Goal: Download file/media

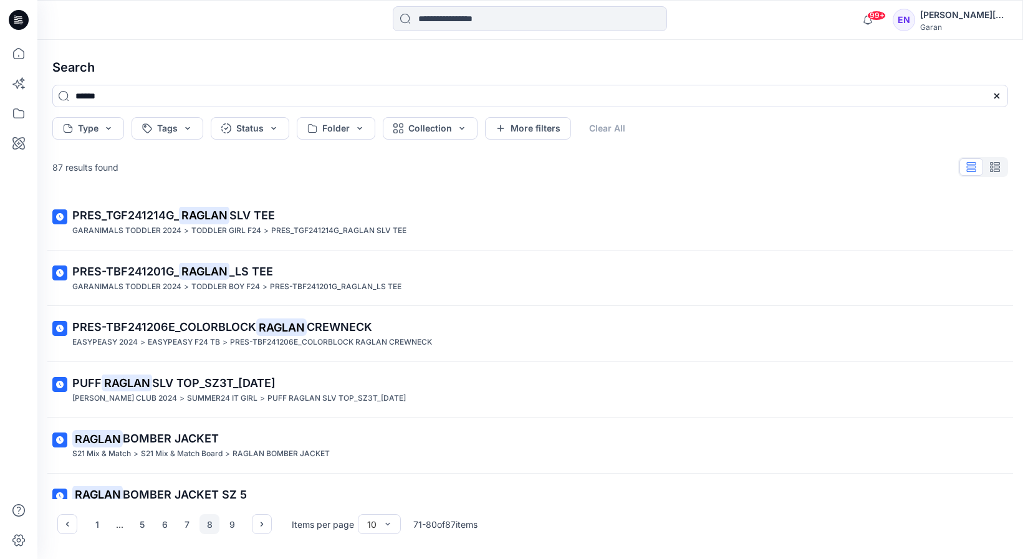
scroll to position [253, 0]
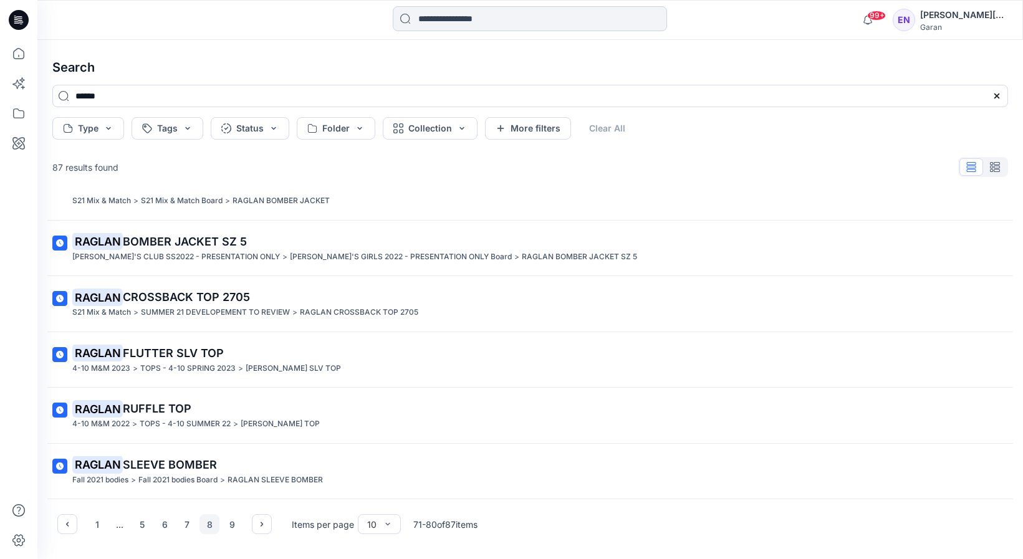
click at [441, 14] on input at bounding box center [530, 18] width 274 height 25
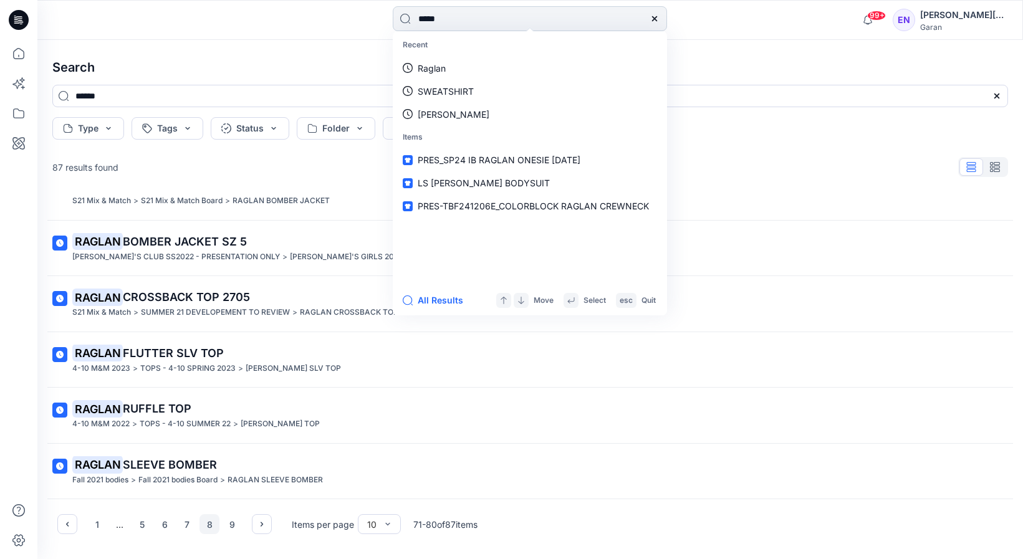
type input "******"
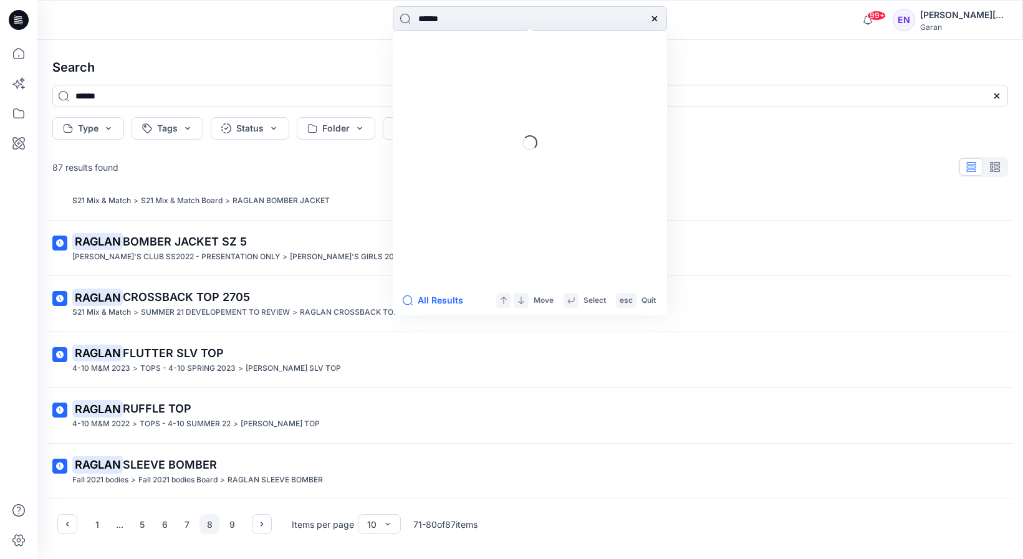
type input "******"
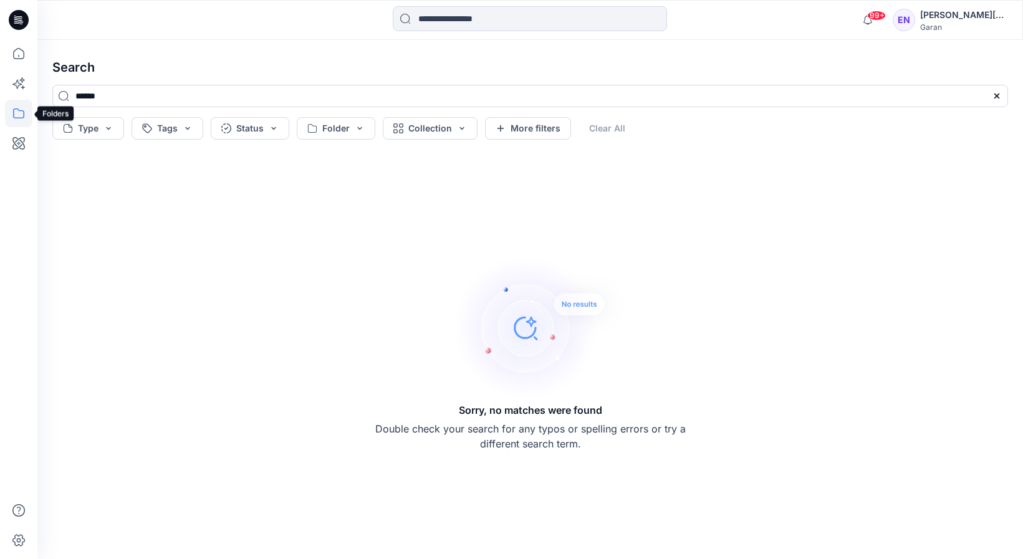
click at [24, 113] on icon at bounding box center [18, 113] width 27 height 27
click at [77, 105] on div at bounding box center [118, 97] width 142 height 25
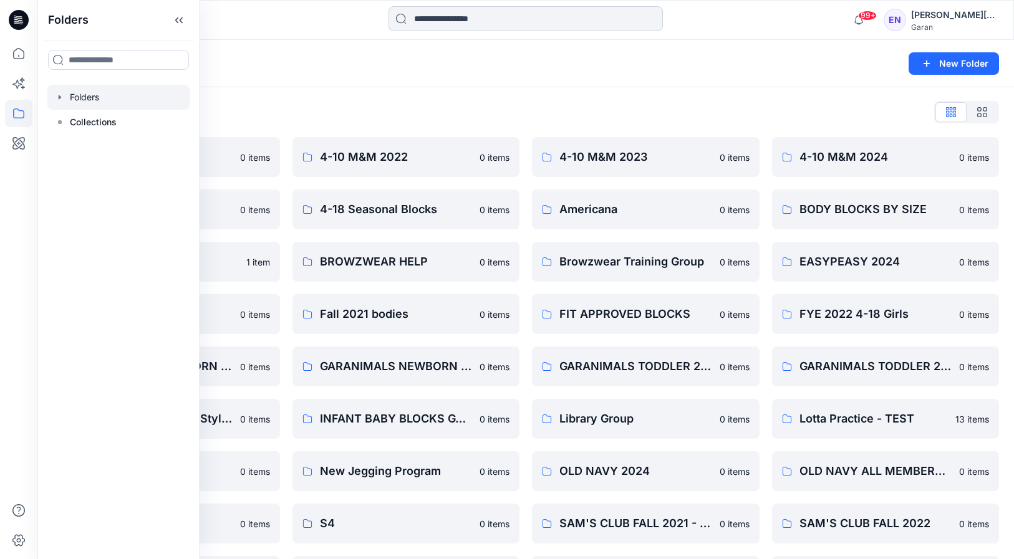
click at [455, 19] on input at bounding box center [525, 18] width 274 height 25
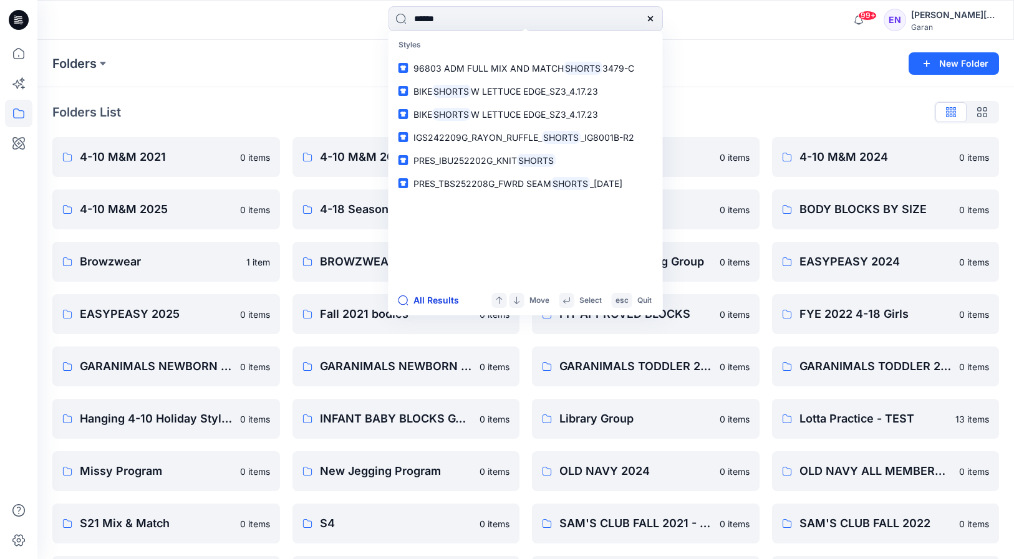
type input "******"
click at [427, 303] on button "All Results" at bounding box center [432, 300] width 69 height 15
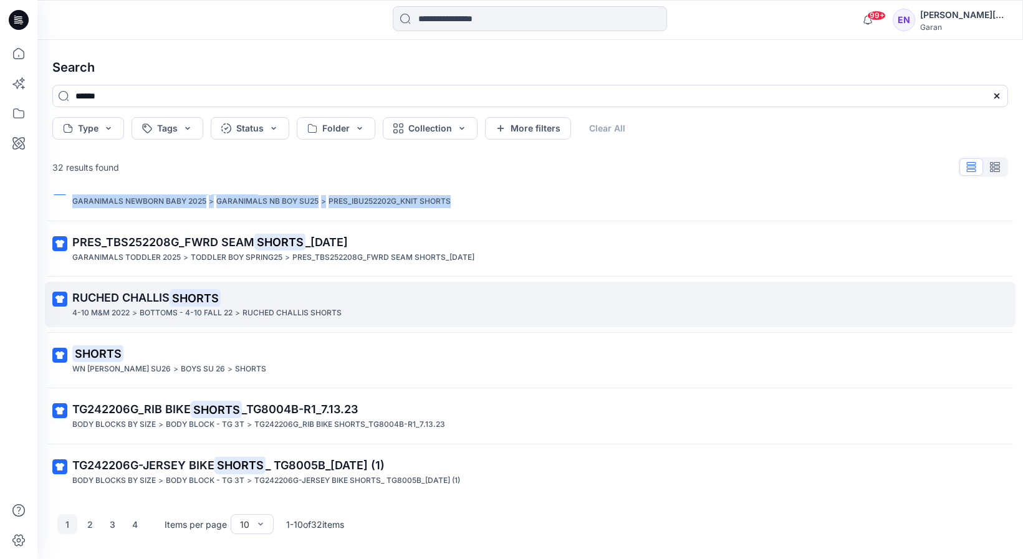
scroll to position [253, 0]
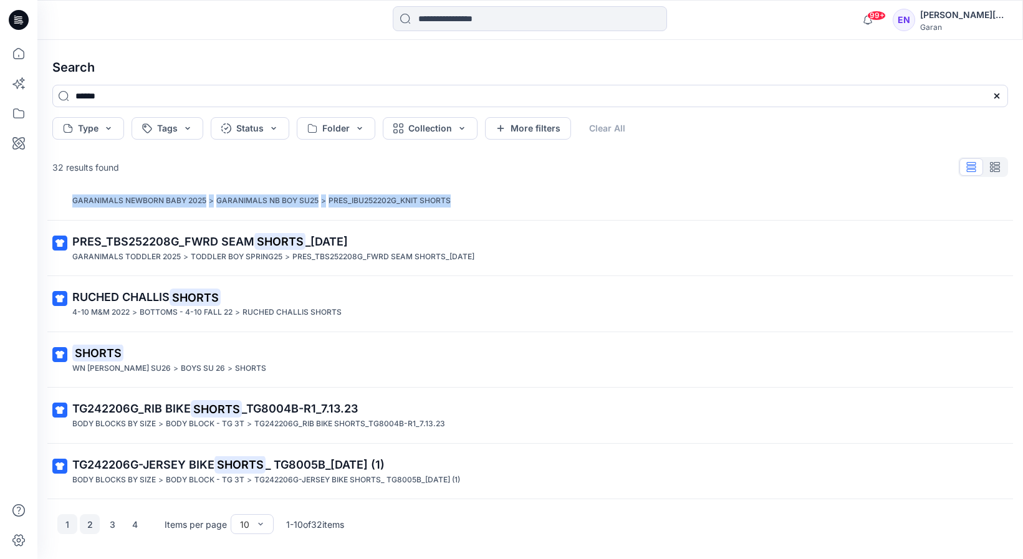
click at [90, 527] on button "2" at bounding box center [90, 524] width 20 height 20
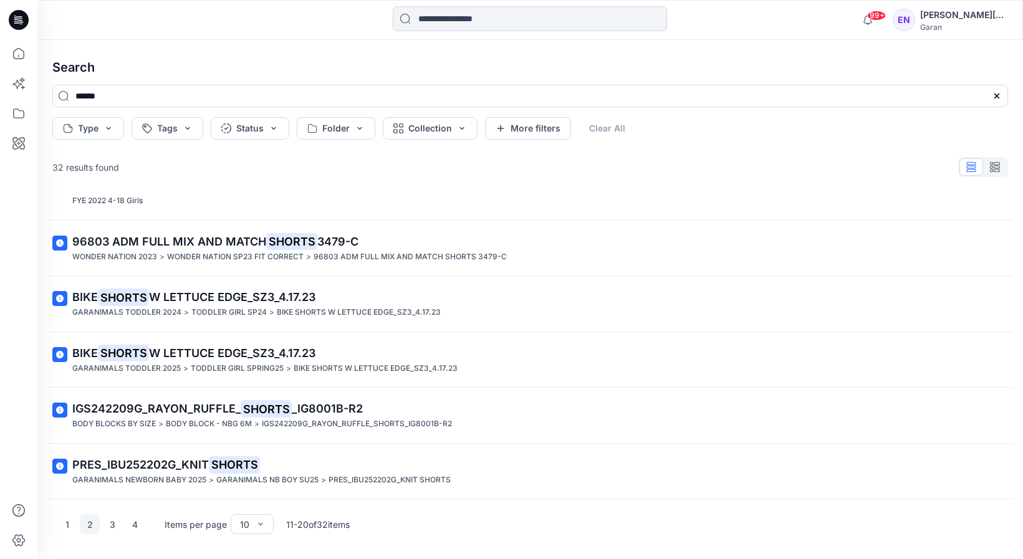
click at [469, 9] on input at bounding box center [530, 18] width 274 height 25
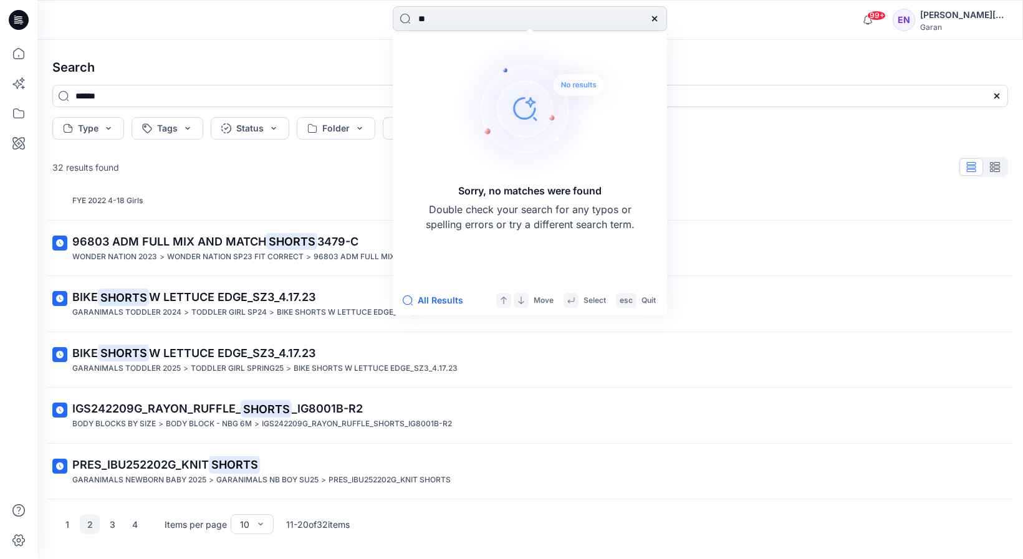
type input "*"
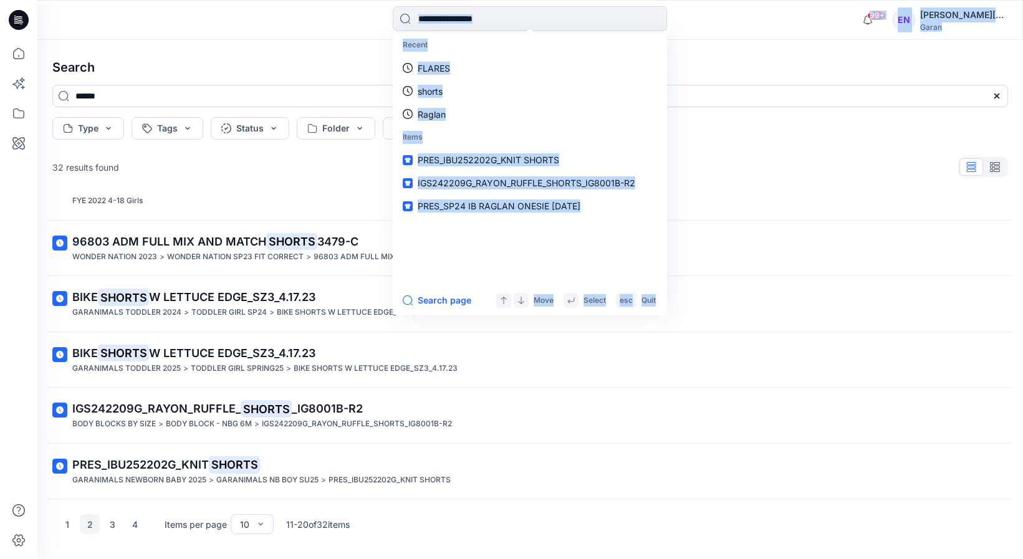
click at [294, 41] on div "Recent FLARES shorts Raglan Items PRES_IBU252202G_KNIT SHORTS IGS242209G_RAYON_…" at bounding box center [511, 279] width 1023 height 559
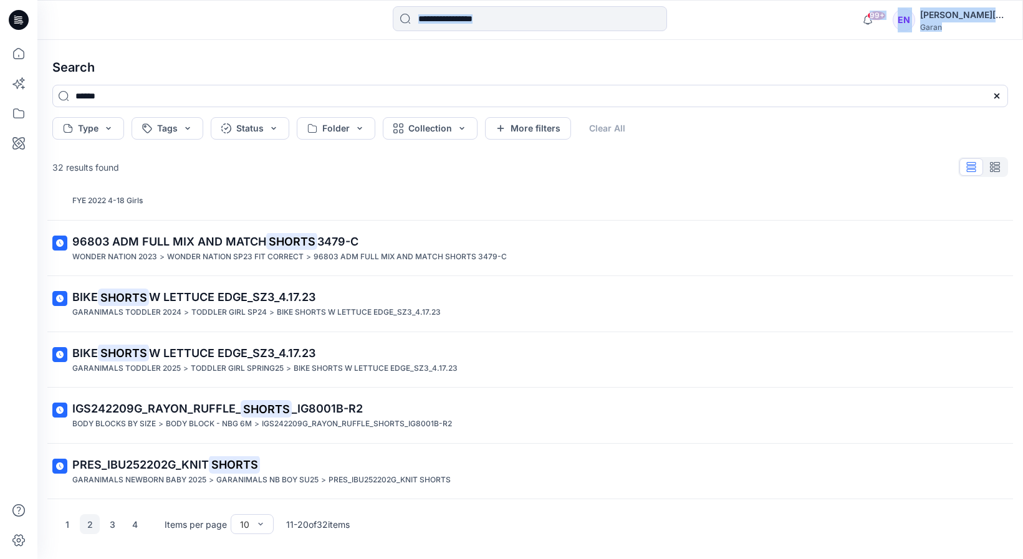
click at [687, 55] on h4 "Search" at bounding box center [530, 67] width 976 height 35
click at [517, 24] on input at bounding box center [530, 18] width 274 height 25
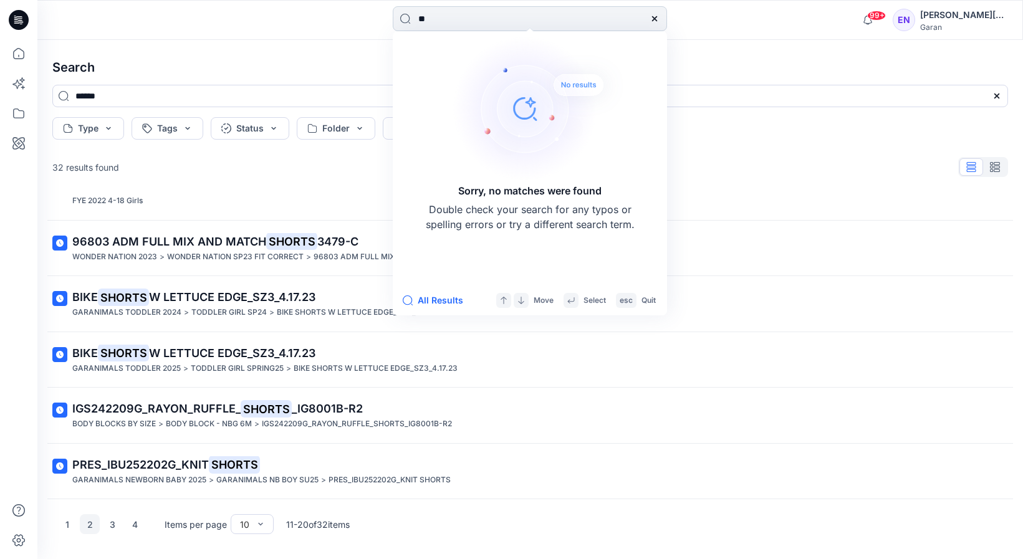
type input "*"
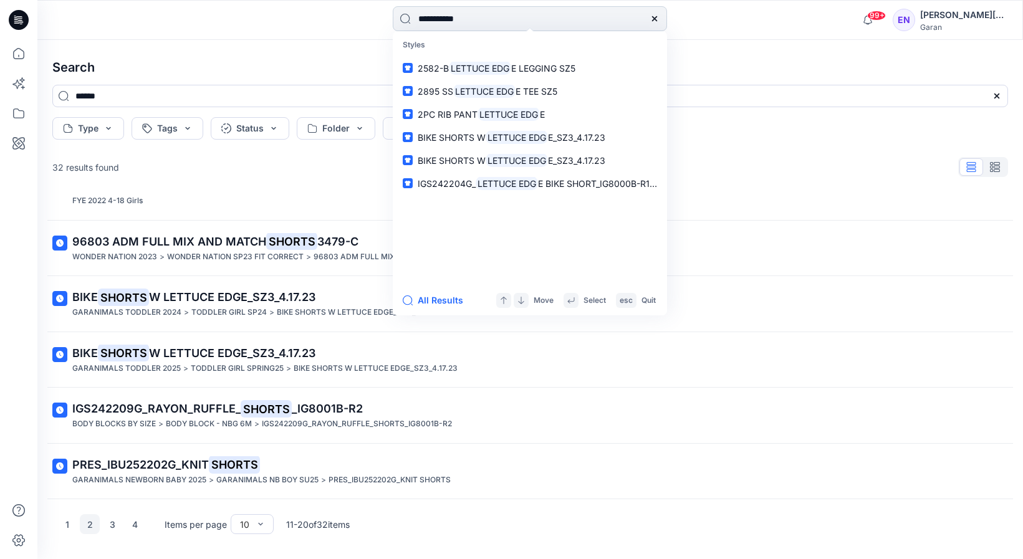
type input "**********"
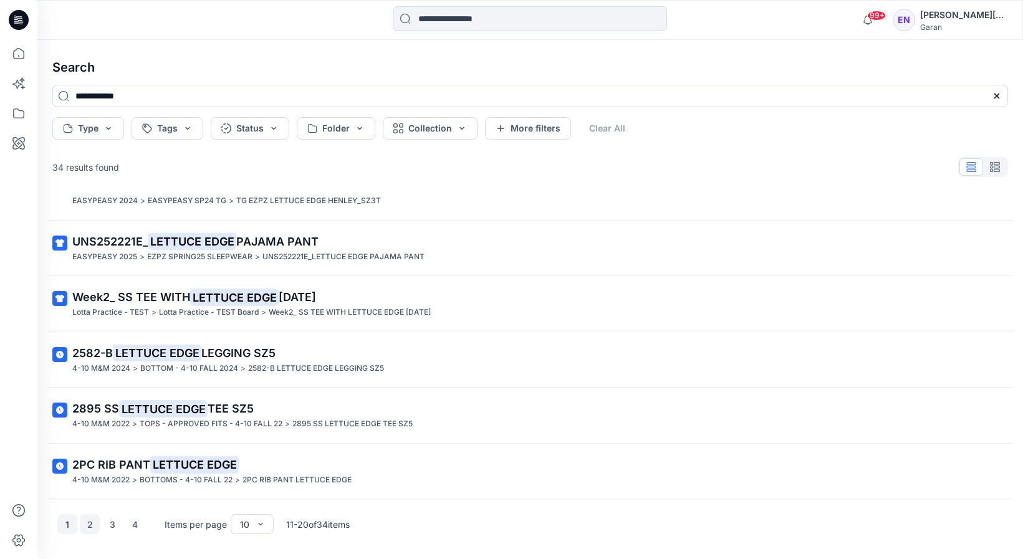
click at [62, 524] on button "1" at bounding box center [67, 524] width 20 height 20
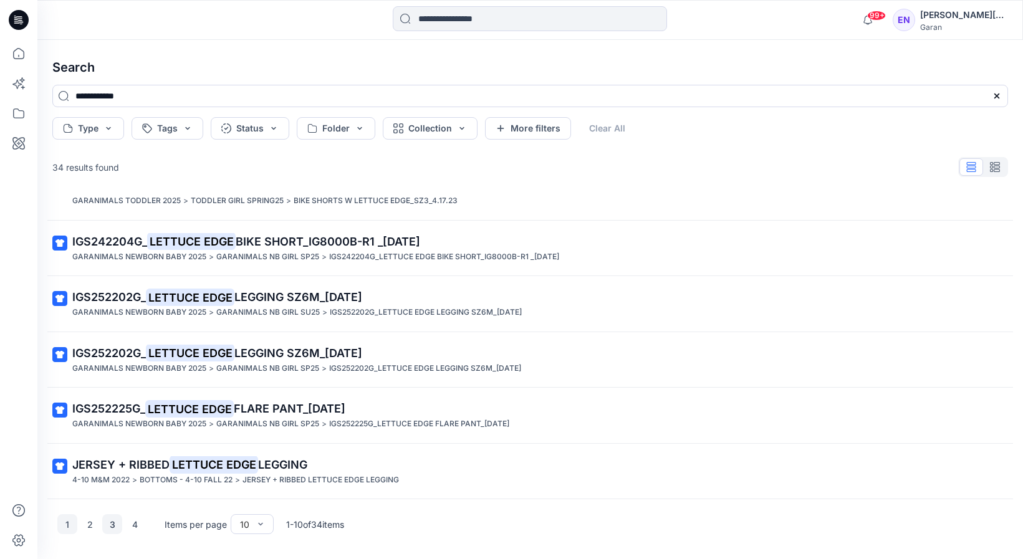
click at [115, 523] on button "3" at bounding box center [112, 524] width 20 height 20
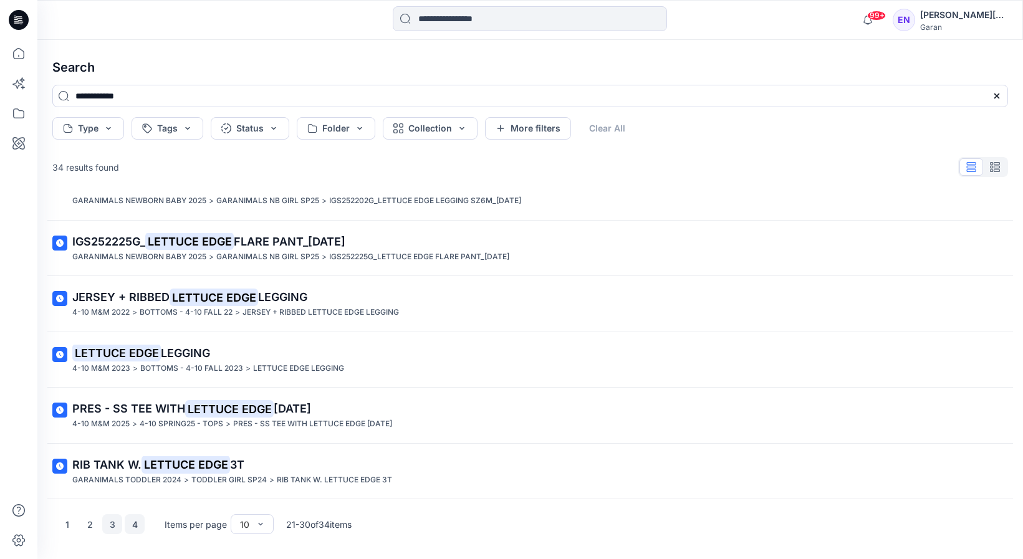
click at [137, 526] on button "4" at bounding box center [135, 524] width 20 height 20
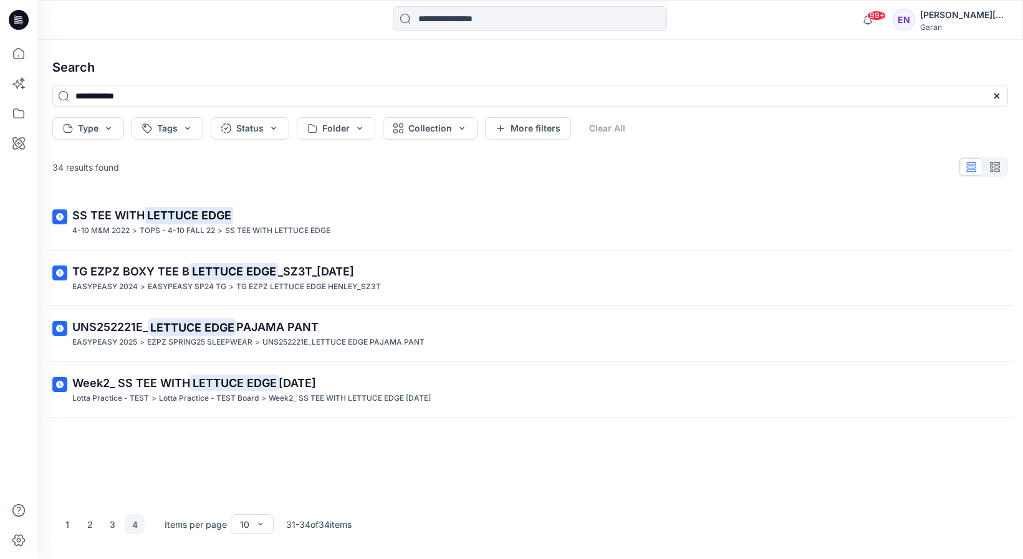
scroll to position [0, 0]
click at [490, 21] on input at bounding box center [530, 18] width 274 height 25
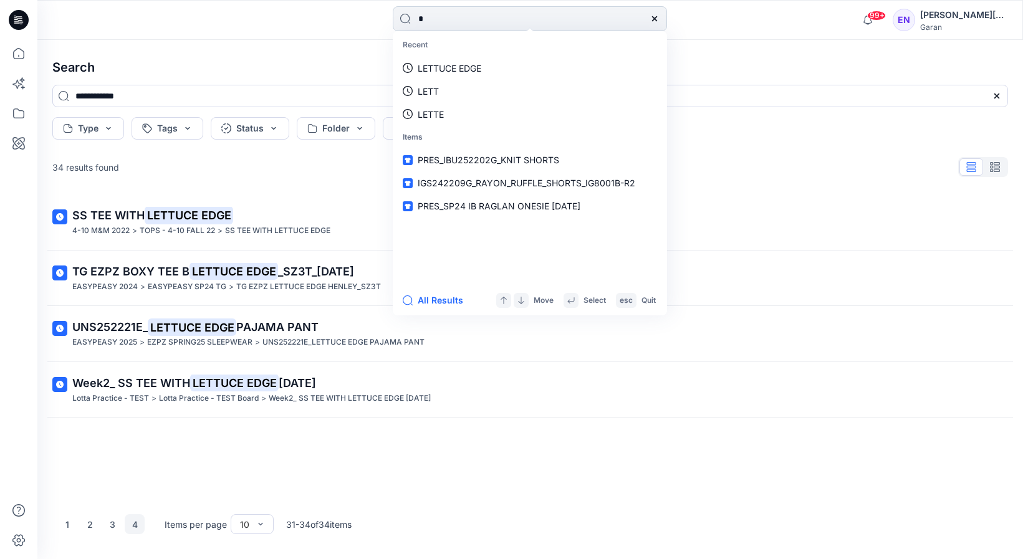
type input "**"
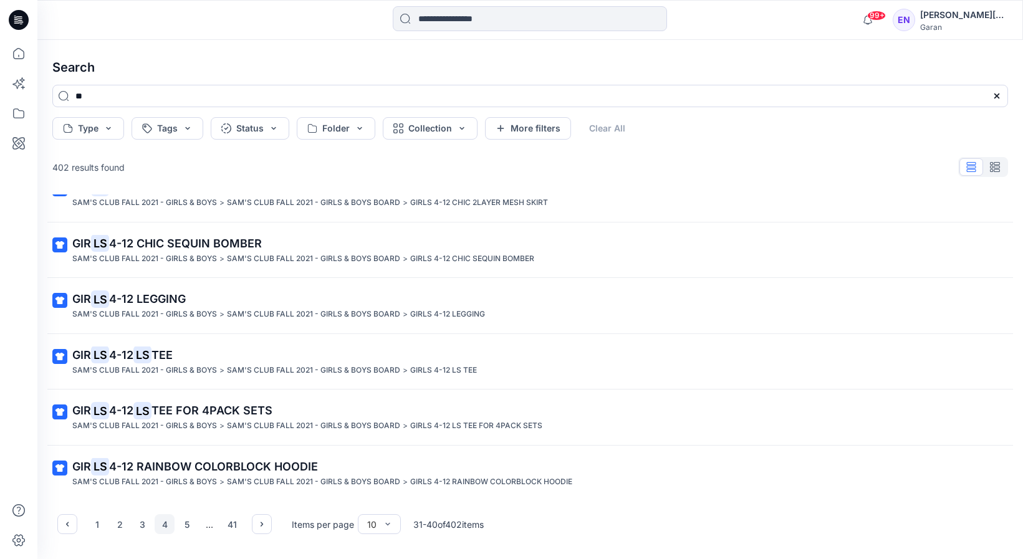
scroll to position [253, 0]
click at [89, 526] on button "1" at bounding box center [97, 524] width 20 height 20
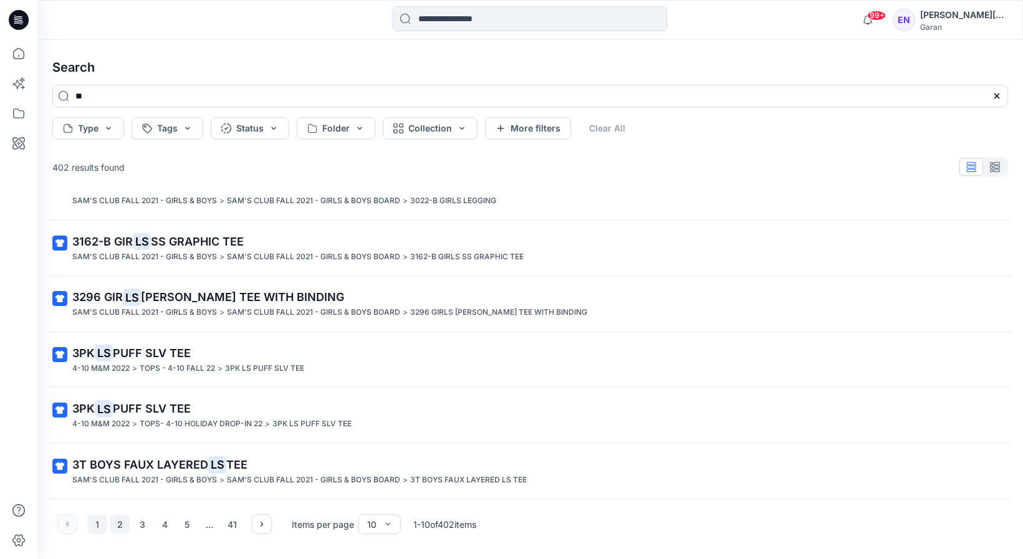
click at [118, 529] on button "2" at bounding box center [120, 524] width 20 height 20
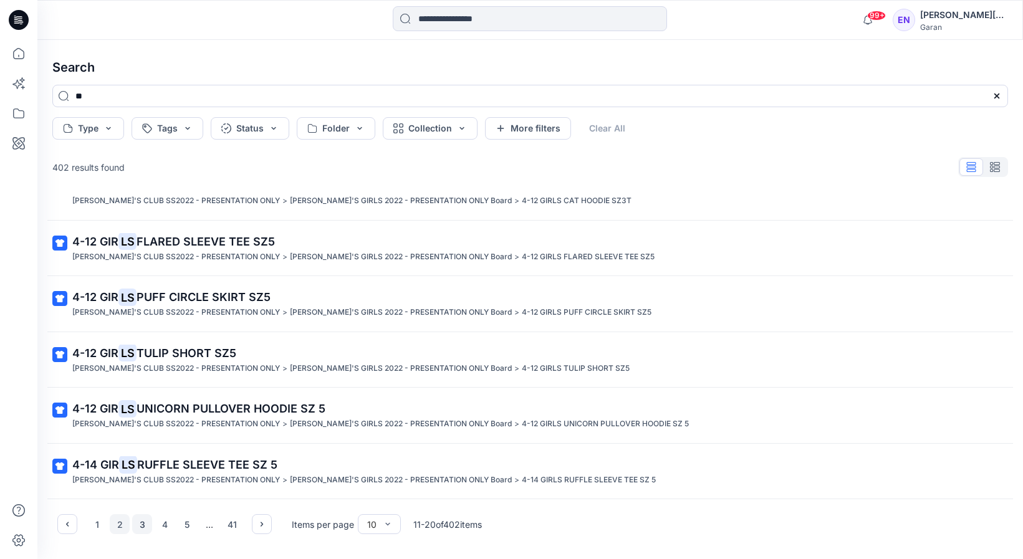
click at [143, 531] on button "3" at bounding box center [142, 524] width 20 height 20
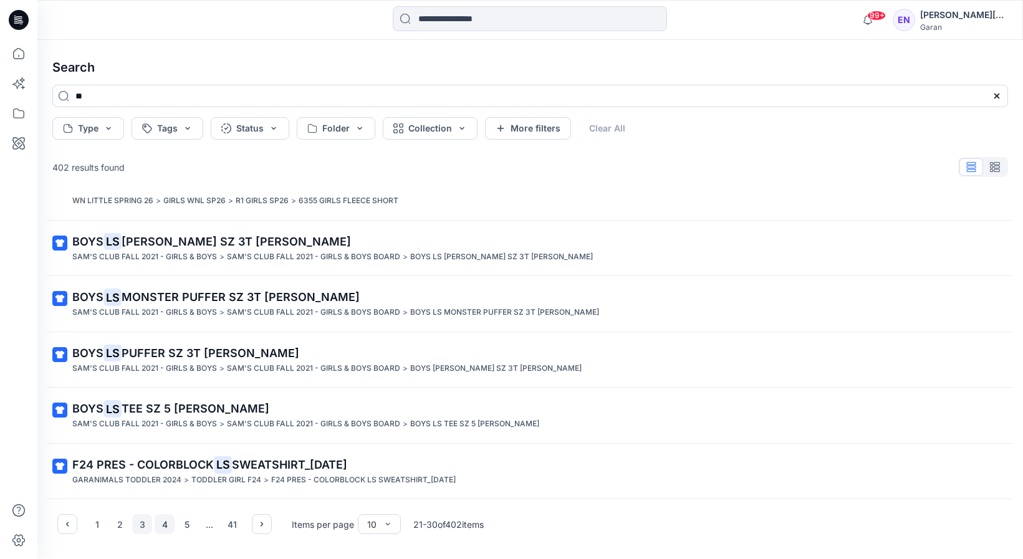
click at [161, 518] on button "4" at bounding box center [165, 524] width 20 height 20
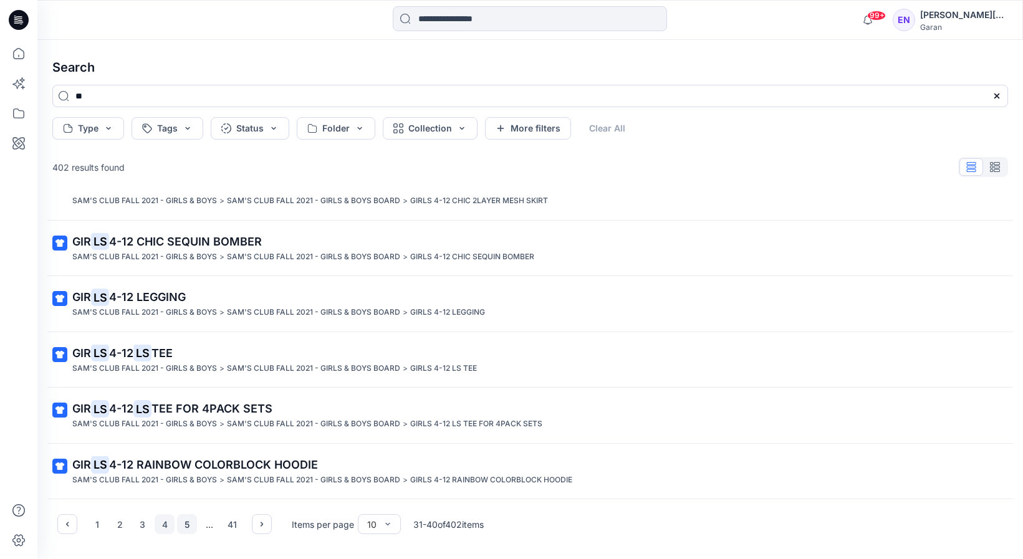
click at [186, 529] on button "5" at bounding box center [187, 524] width 20 height 20
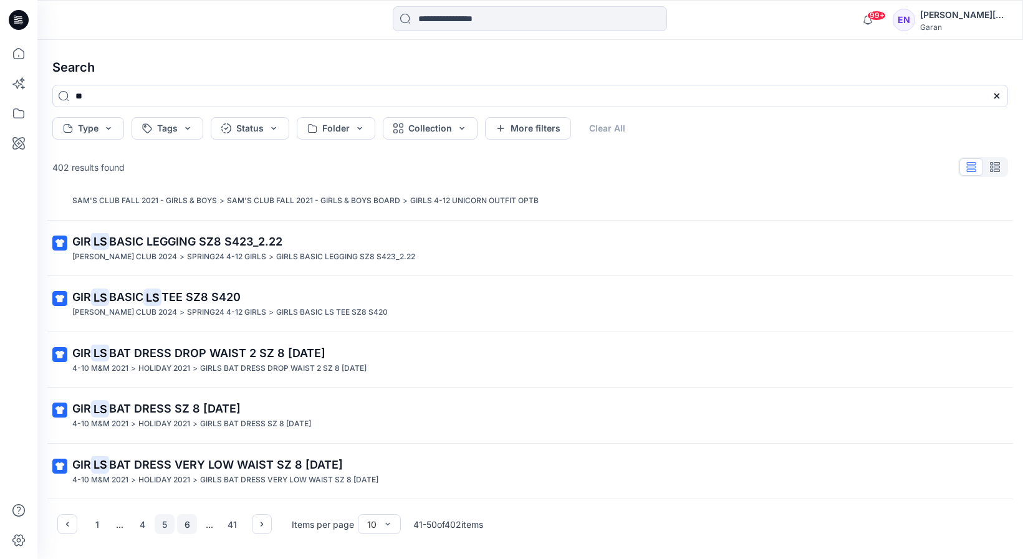
click at [181, 526] on button "6" at bounding box center [187, 524] width 20 height 20
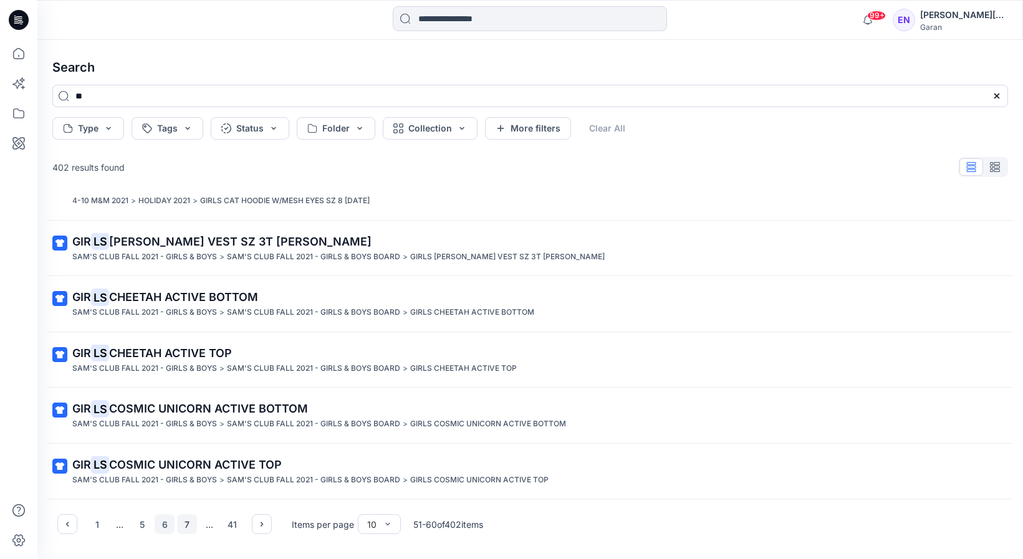
click at [186, 522] on button "7" at bounding box center [187, 524] width 20 height 20
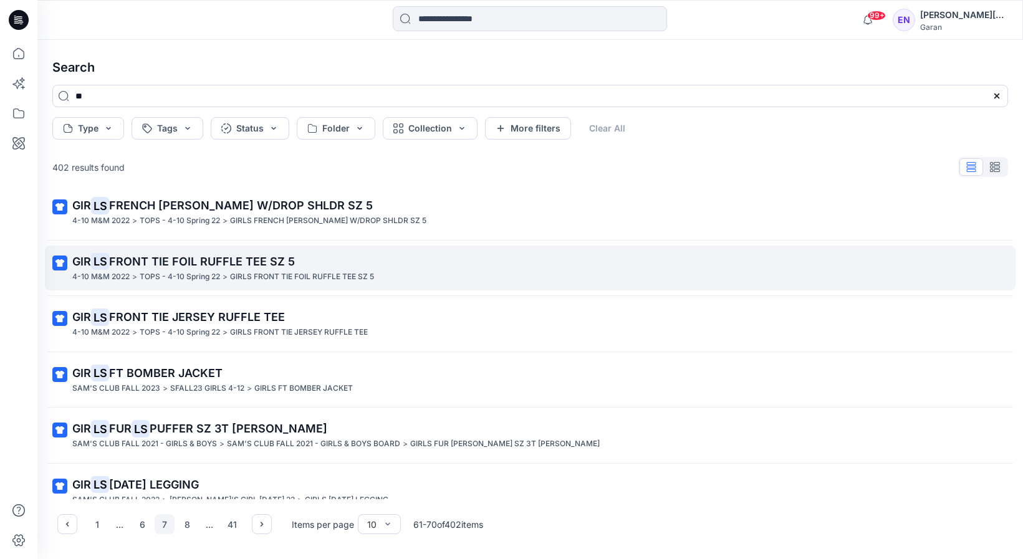
scroll to position [0, 0]
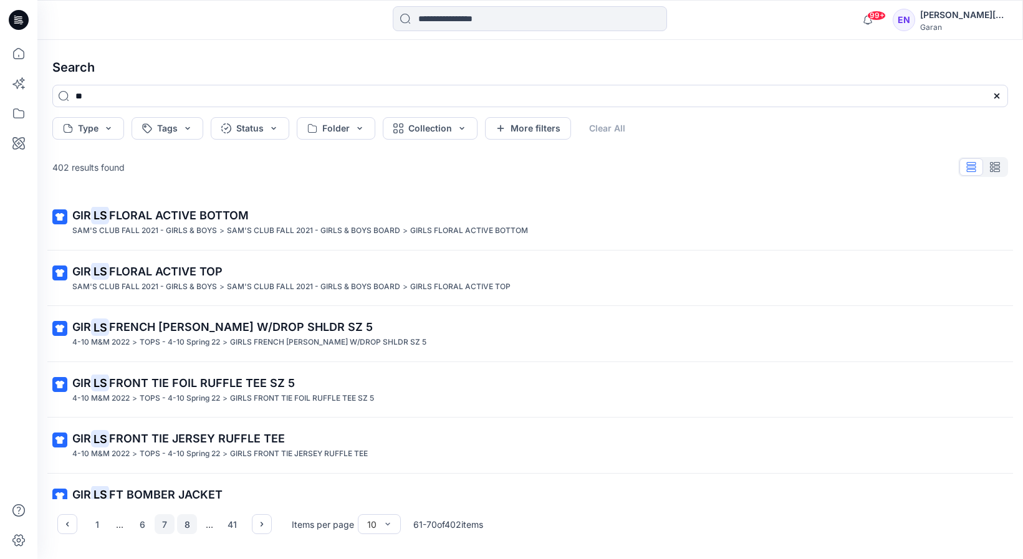
click at [189, 532] on button "8" at bounding box center [187, 524] width 20 height 20
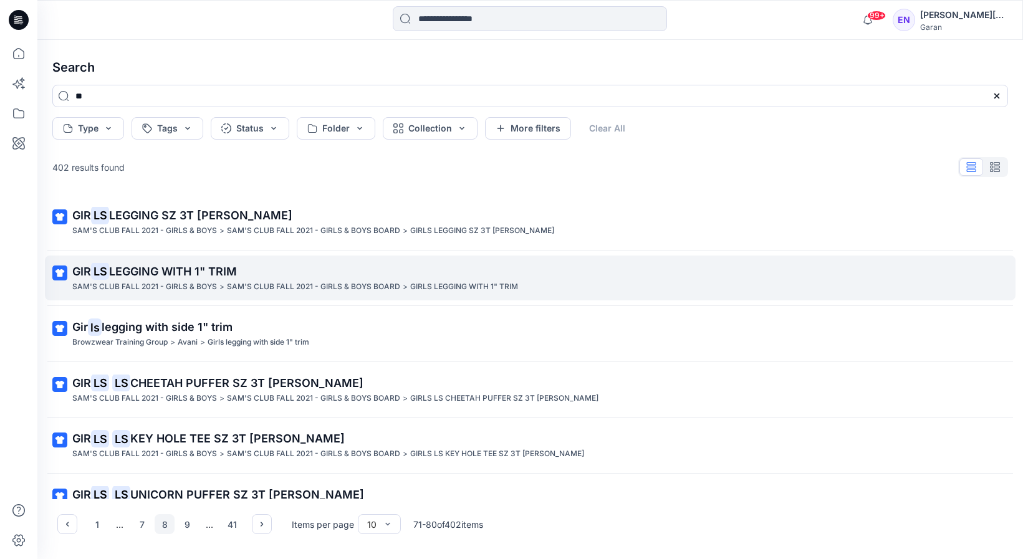
scroll to position [253, 0]
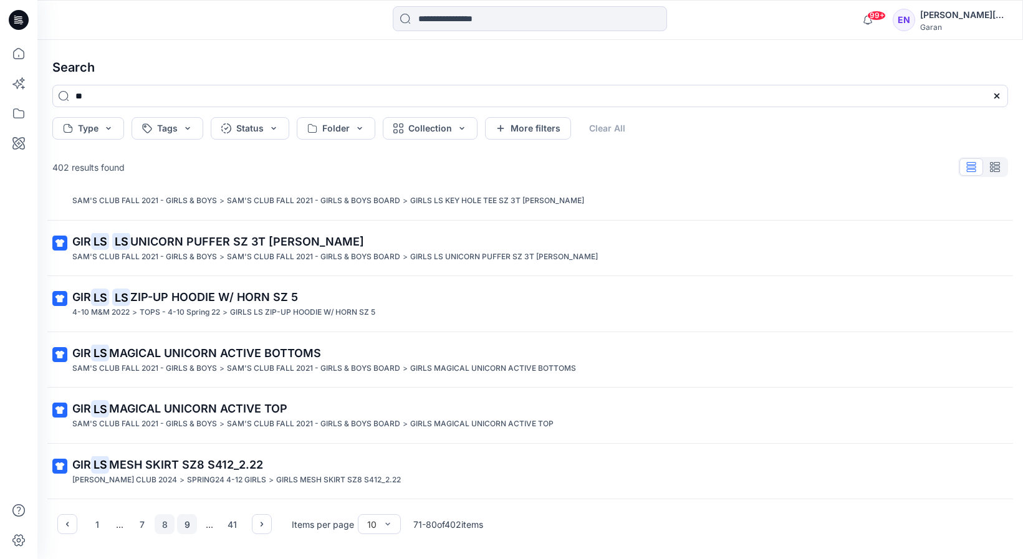
click at [183, 519] on button "9" at bounding box center [187, 524] width 20 height 20
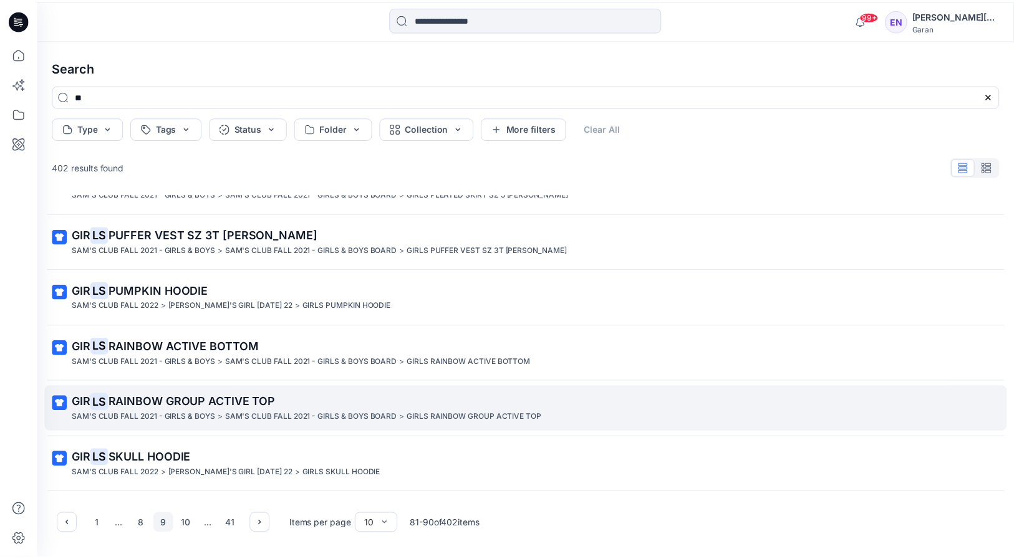
scroll to position [0, 0]
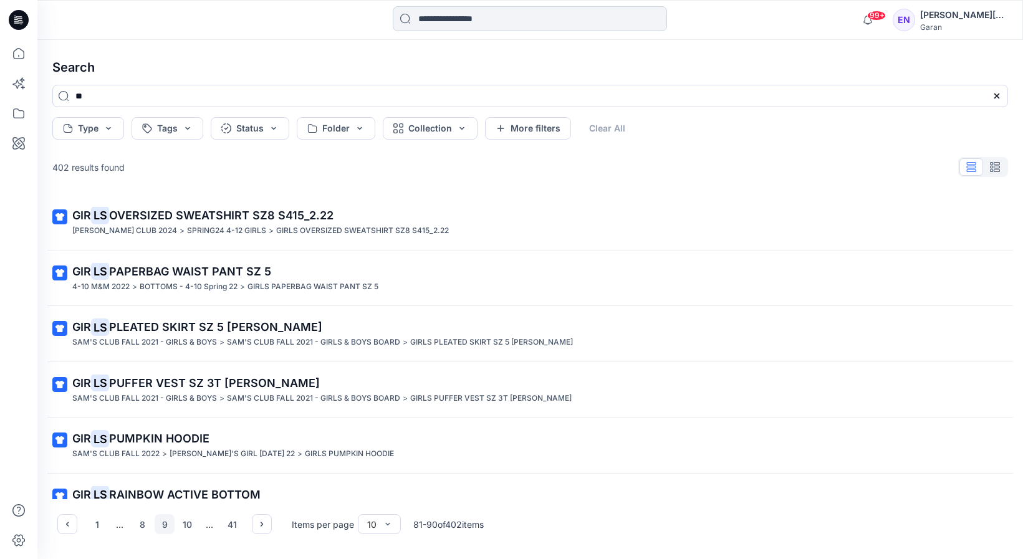
click at [443, 17] on input at bounding box center [530, 18] width 274 height 25
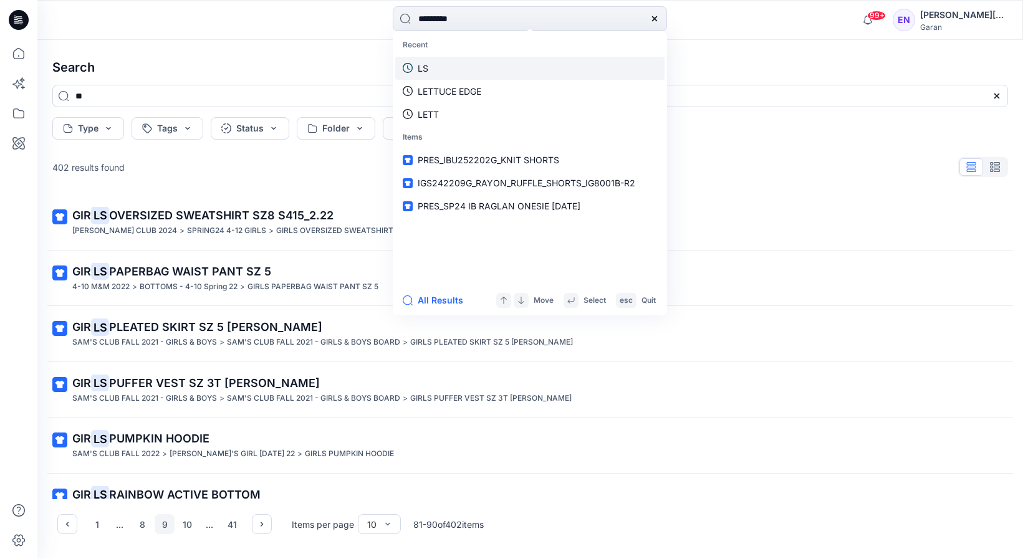
type input "**********"
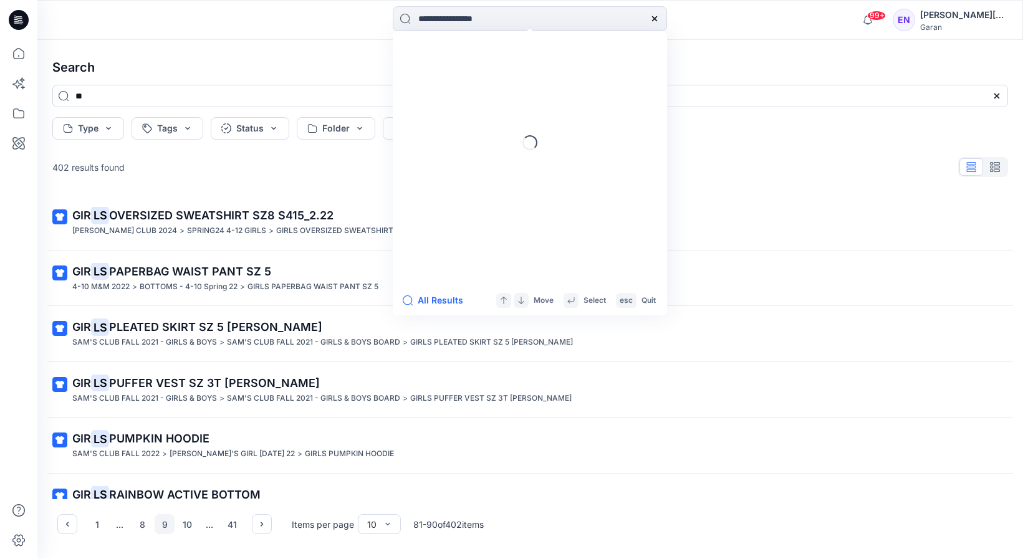
type input "**********"
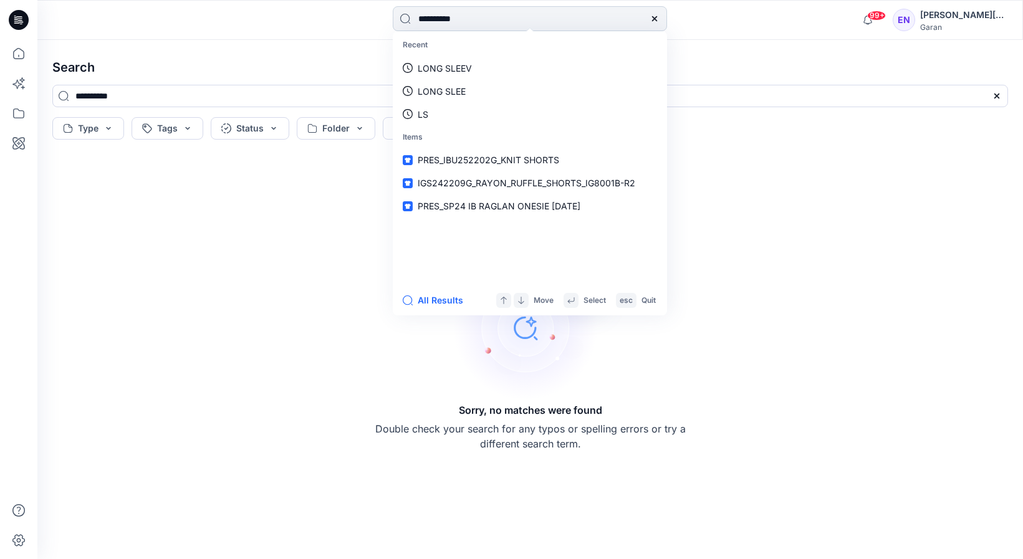
type input "**********"
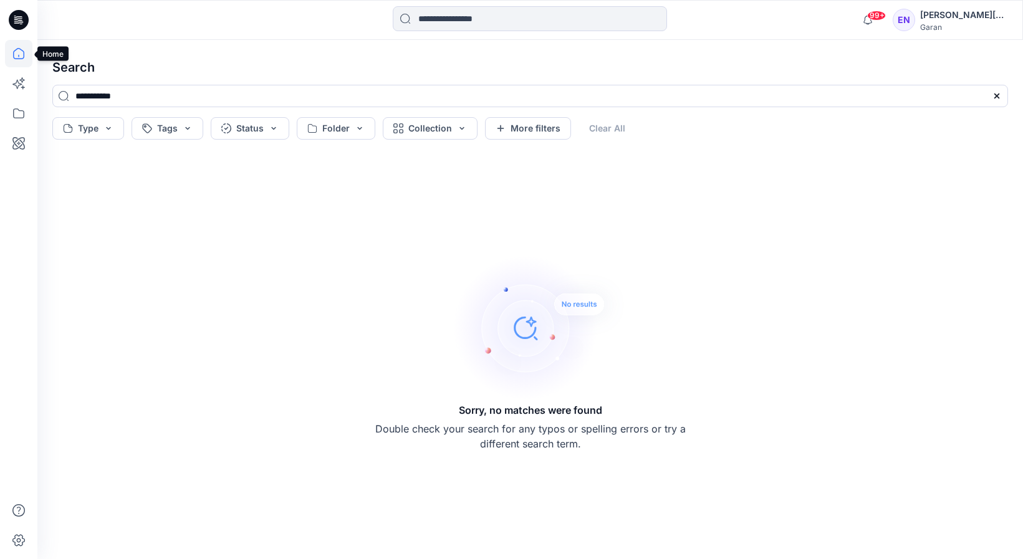
click at [16, 54] on icon at bounding box center [18, 53] width 27 height 27
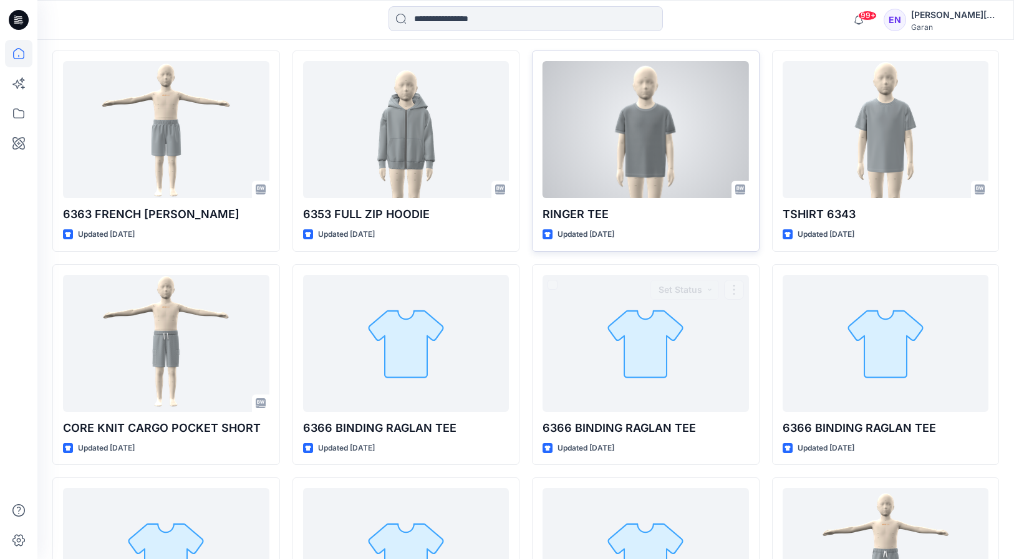
scroll to position [2835, 0]
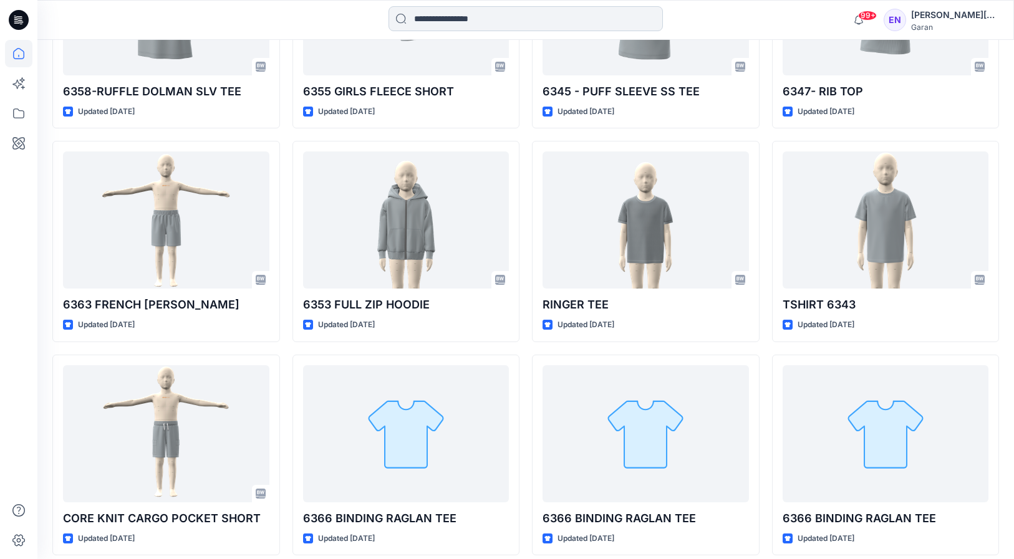
click at [513, 16] on input at bounding box center [525, 18] width 274 height 25
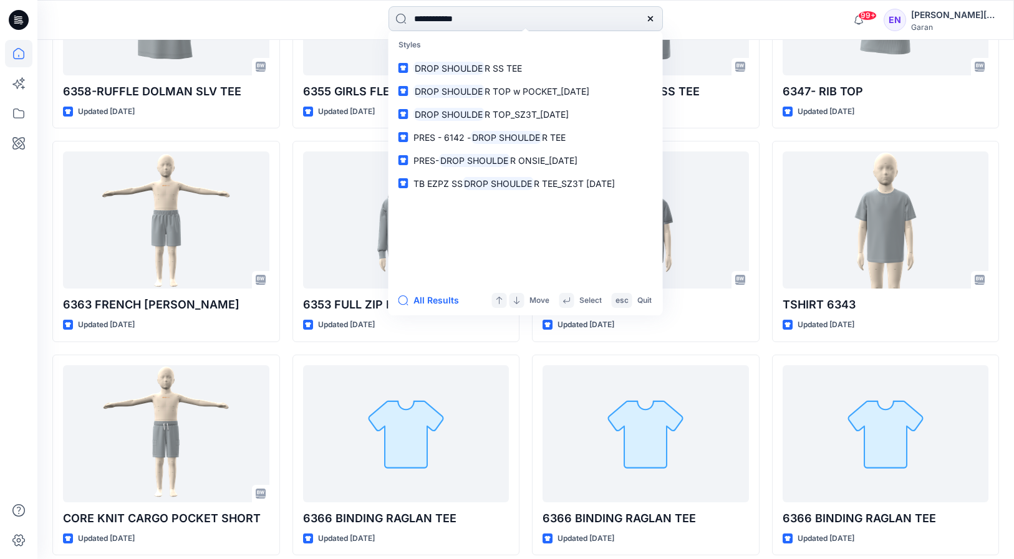
type input "**********"
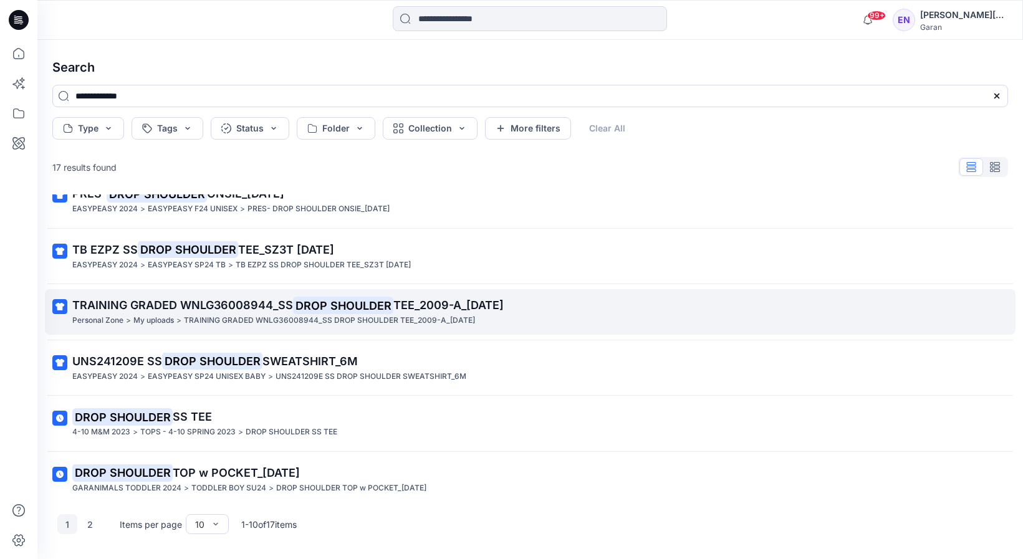
scroll to position [253, 0]
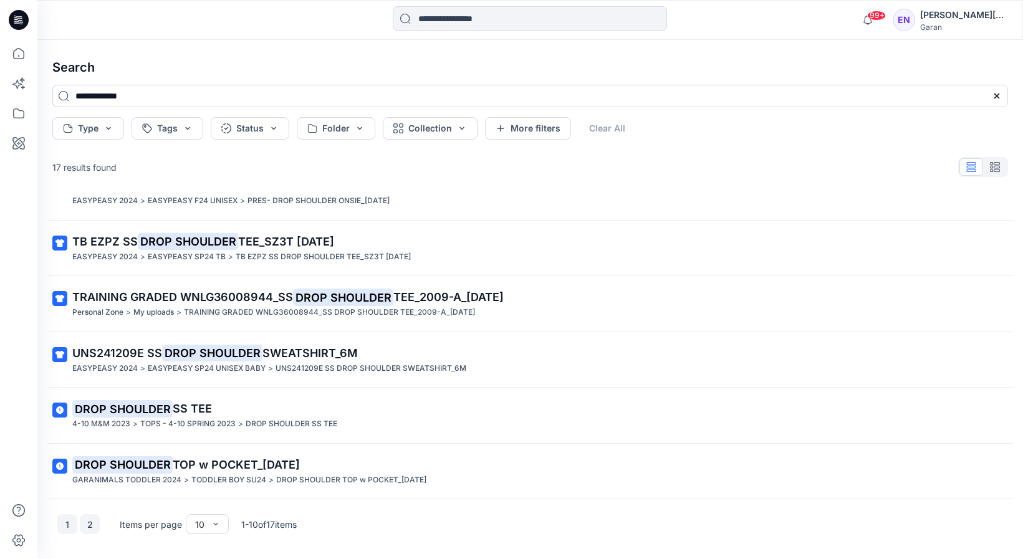
click at [86, 519] on button "2" at bounding box center [90, 524] width 20 height 20
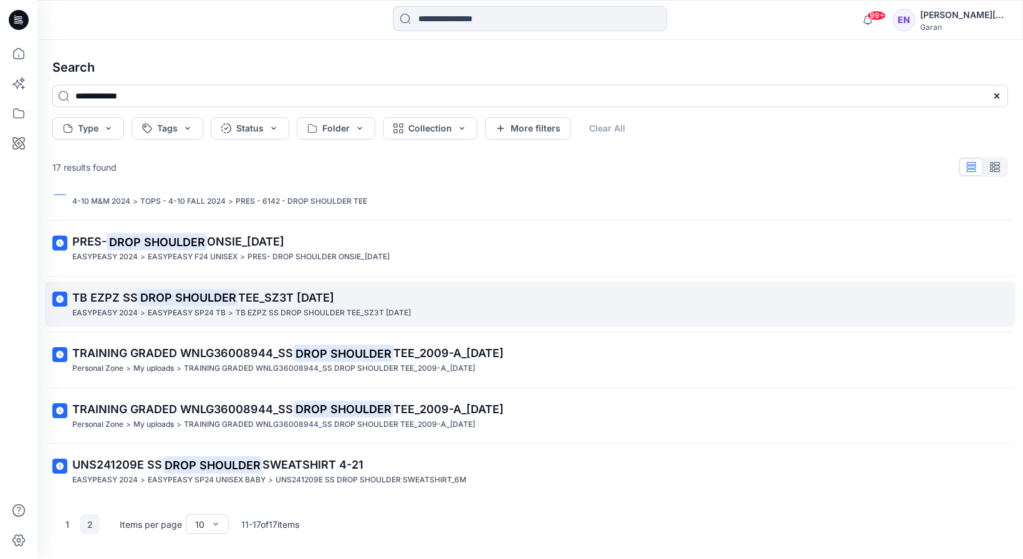
scroll to position [86, 0]
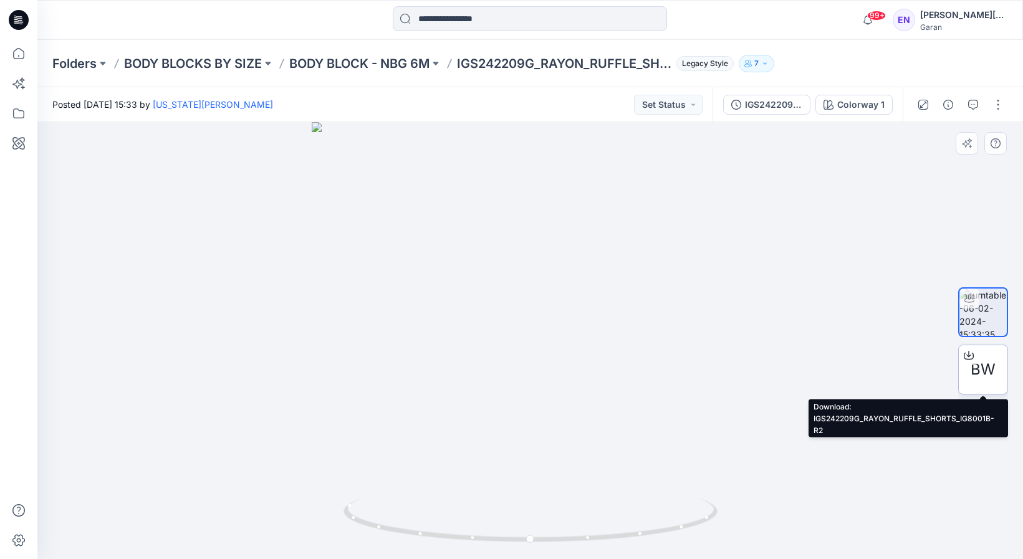
click at [971, 372] on span "BW" at bounding box center [983, 369] width 25 height 22
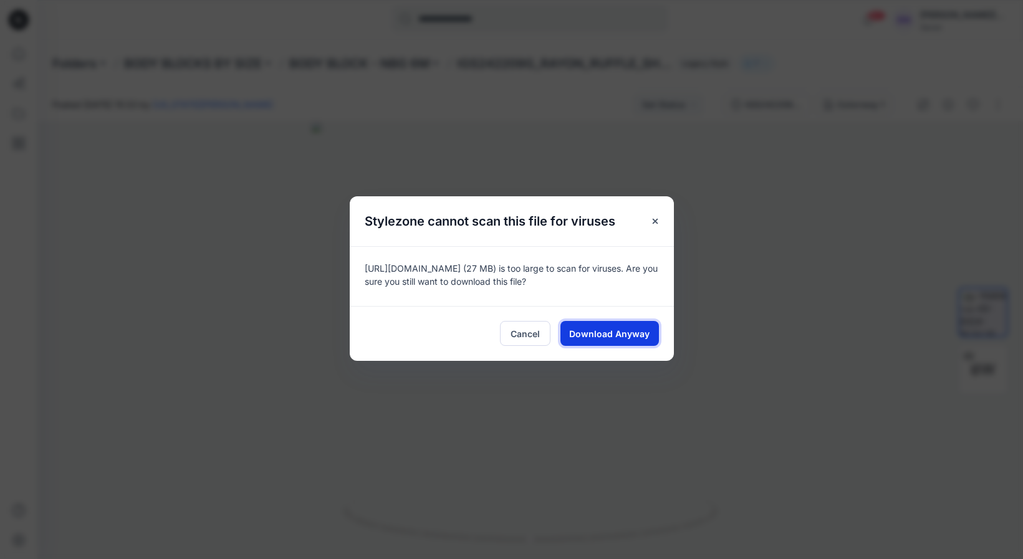
click at [603, 340] on span "Download Anyway" at bounding box center [609, 333] width 80 height 13
